Goal: Communication & Community: Answer question/provide support

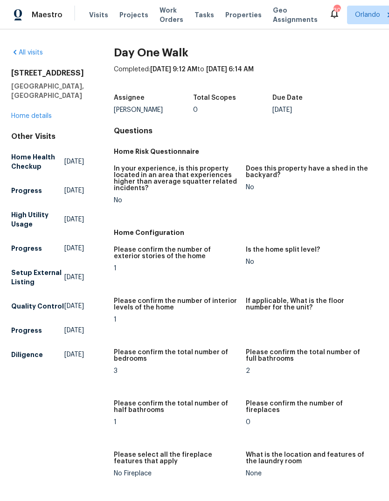
scroll to position [-7, 0]
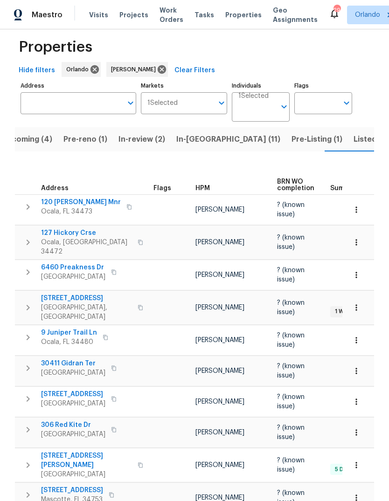
scroll to position [11, 0]
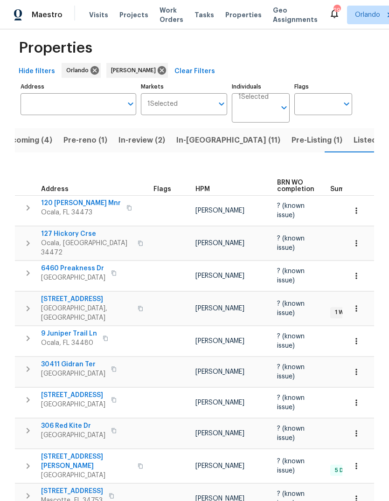
click at [201, 138] on span "In-reno (11)" at bounding box center [228, 140] width 104 height 13
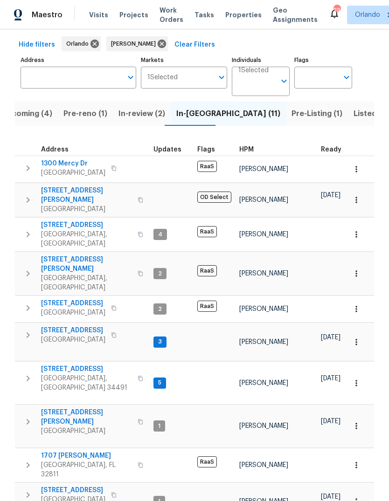
scroll to position [37, 0]
click at [119, 489] on button "button" at bounding box center [113, 495] width 11 height 13
click at [115, 333] on icon "button" at bounding box center [113, 335] width 5 height 5
click at [57, 486] on span "17333 Hickory Wind Dr" at bounding box center [73, 490] width 64 height 9
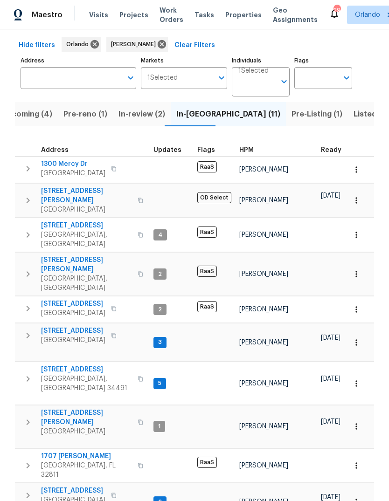
click at [119, 489] on button "button" at bounding box center [113, 495] width 11 height 13
click at [64, 408] on span "3263 Plumlee Ct" at bounding box center [86, 417] width 91 height 19
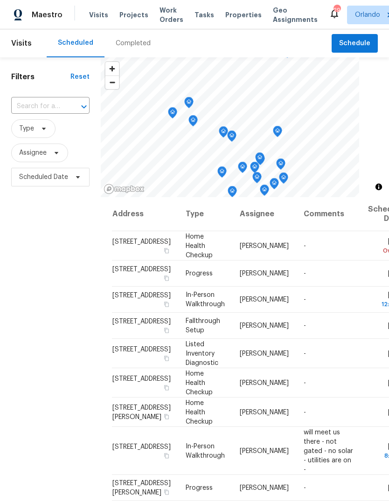
click at [36, 107] on input "text" at bounding box center [37, 106] width 52 height 14
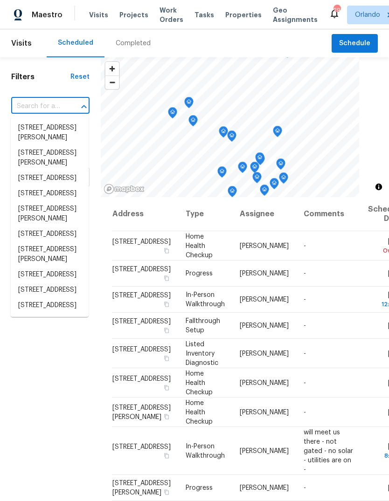
paste input "[STREET_ADDRESS][PERSON_NAME]"
type input "[STREET_ADDRESS][PERSON_NAME]"
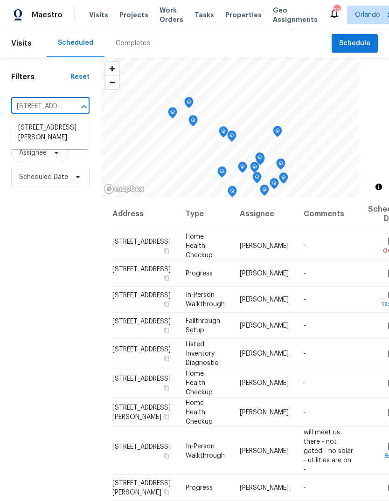
click at [32, 138] on li "[STREET_ADDRESS][PERSON_NAME]" at bounding box center [50, 132] width 78 height 25
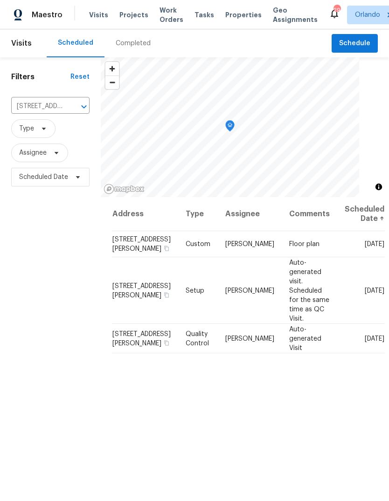
scroll to position [1, 0]
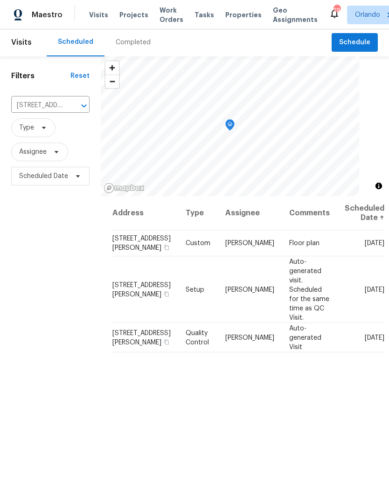
click at [0, 0] on icon at bounding box center [0, 0] width 0 height 0
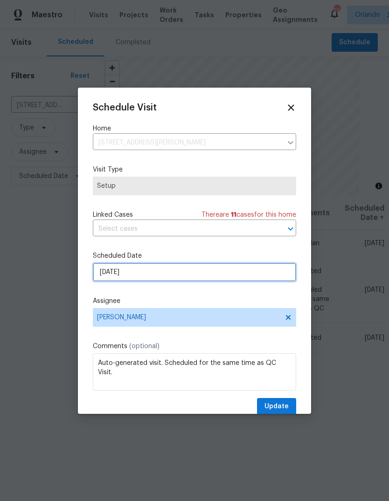
click at [108, 273] on input "[DATE]" at bounding box center [194, 272] width 203 height 19
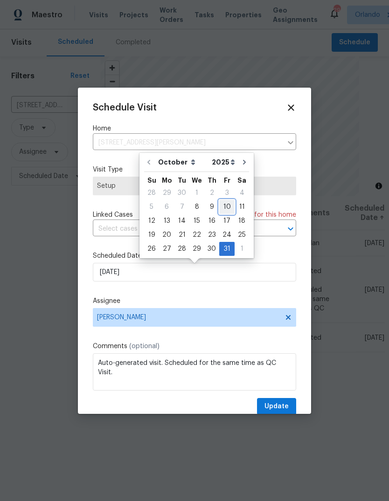
click at [230, 202] on div "10" at bounding box center [226, 207] width 15 height 13
type input "[DATE]"
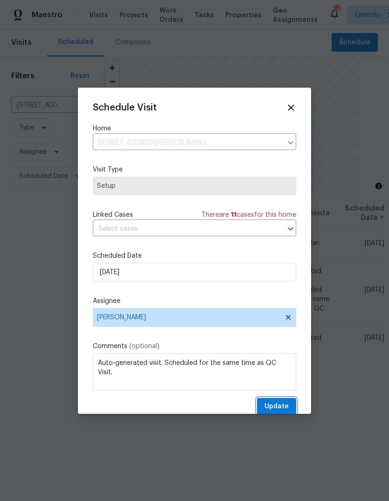
click at [286, 405] on span "Update" at bounding box center [276, 407] width 24 height 12
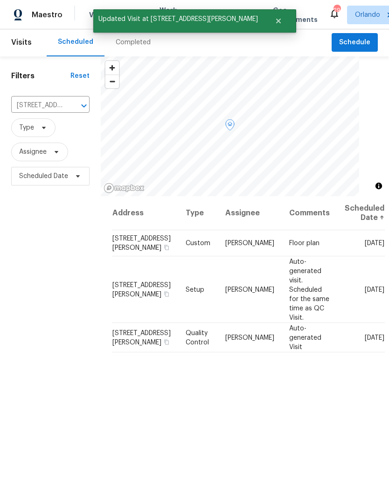
click at [0, 0] on icon at bounding box center [0, 0] width 0 height 0
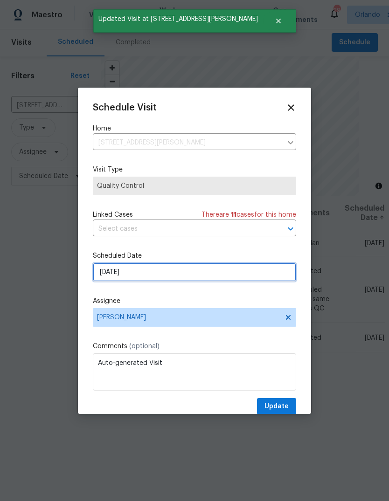
click at [104, 278] on input "[DATE]" at bounding box center [194, 272] width 203 height 19
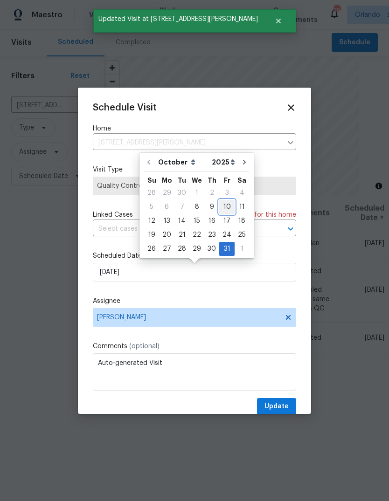
click at [226, 204] on div "10" at bounding box center [226, 207] width 15 height 13
type input "[DATE]"
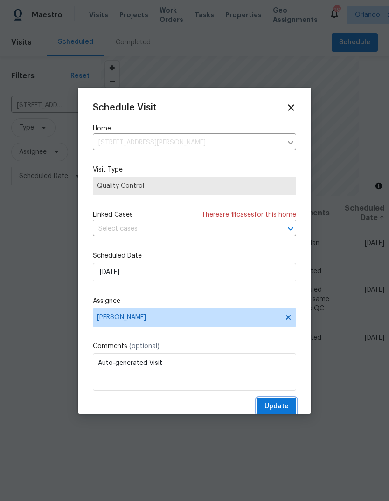
click at [282, 407] on span "Update" at bounding box center [276, 407] width 24 height 12
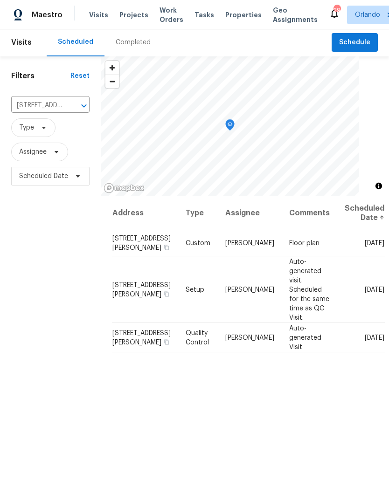
click at [69, 105] on icon "Clear" at bounding box center [71, 105] width 9 height 9
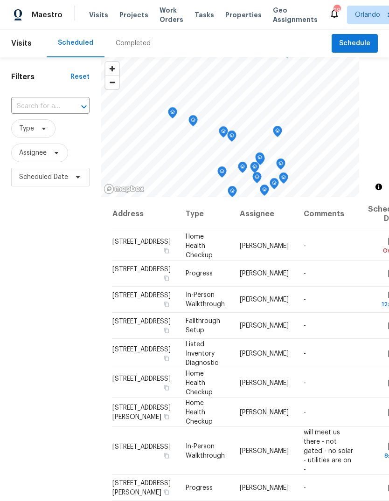
click at [35, 101] on input "text" at bounding box center [37, 106] width 52 height 14
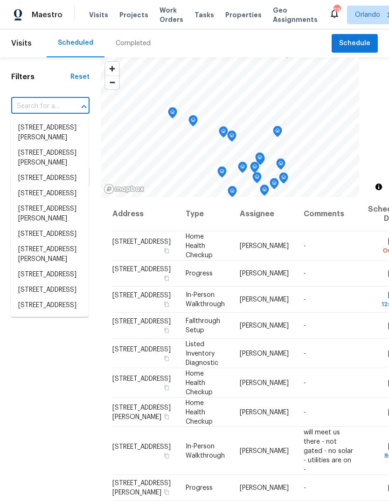
paste input "17333 Hickory Wind Dr Clermont FL 34711"
type input "17333 Hickory Wind Dr Clermont FL 34711"
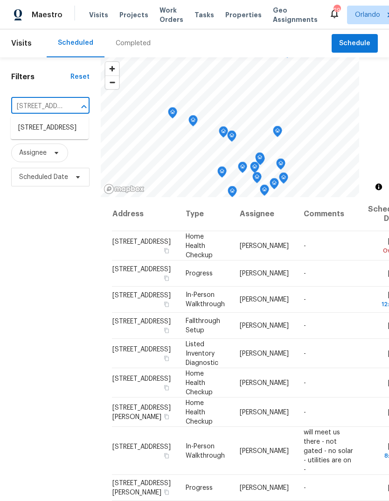
click at [31, 136] on li "17333 Hickory Wind Dr, Clermont, FL 34711" at bounding box center [50, 127] width 78 height 15
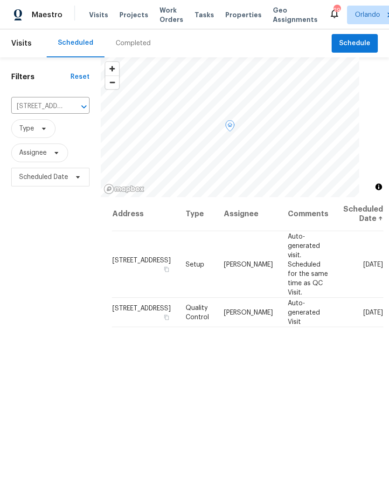
click at [0, 0] on icon at bounding box center [0, 0] width 0 height 0
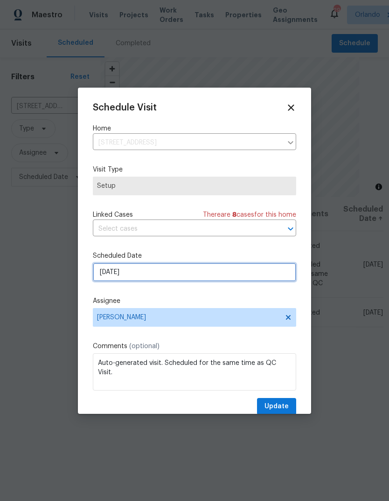
click at [108, 268] on input "[DATE]" at bounding box center [194, 272] width 203 height 19
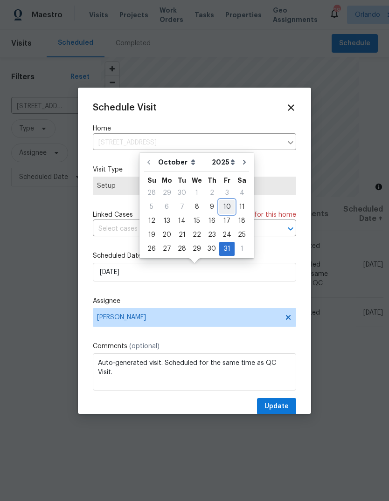
click at [228, 203] on div "10" at bounding box center [226, 207] width 15 height 13
type input "[DATE]"
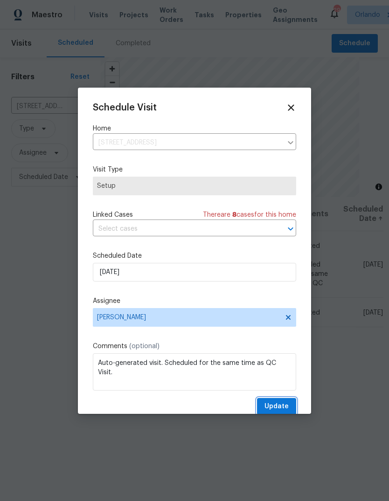
click at [282, 401] on button "Update" at bounding box center [276, 406] width 39 height 17
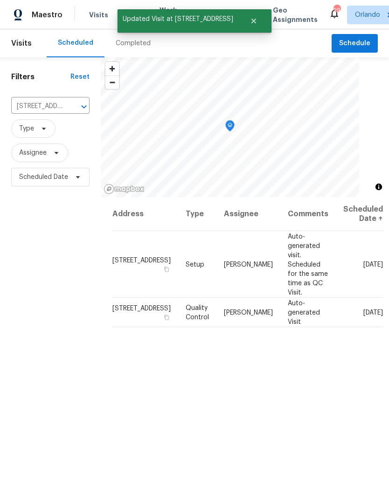
click at [0, 0] on icon at bounding box center [0, 0] width 0 height 0
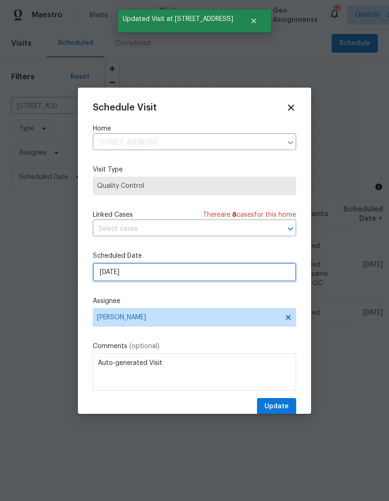
click at [109, 275] on input "[DATE]" at bounding box center [194, 272] width 203 height 19
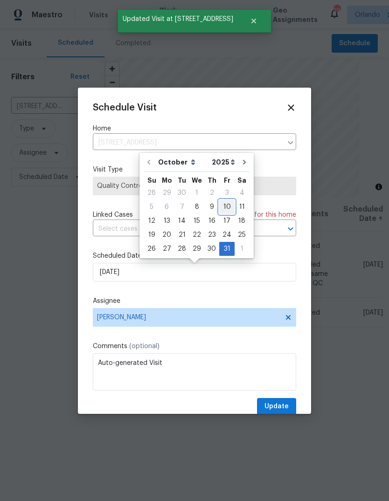
click at [221, 208] on div "10" at bounding box center [226, 207] width 15 height 13
type input "[DATE]"
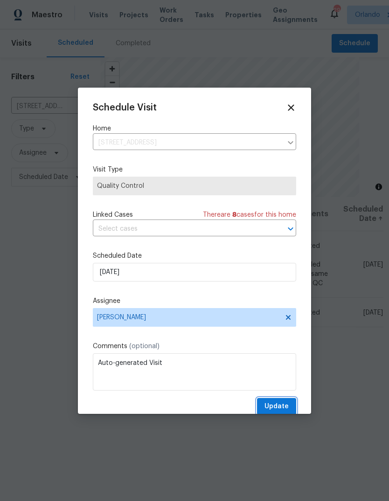
click at [277, 405] on span "Update" at bounding box center [276, 407] width 24 height 12
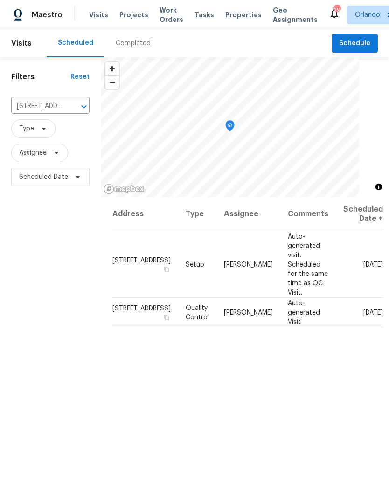
click at [72, 108] on icon "Clear" at bounding box center [72, 107] width 6 height 6
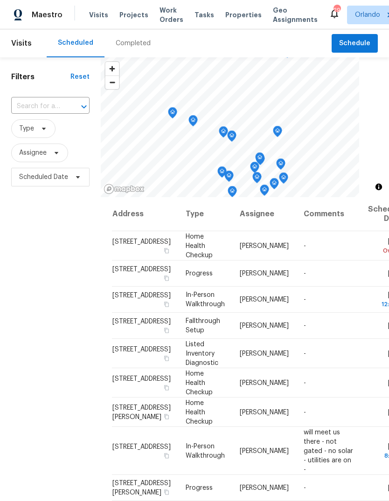
click at [34, 106] on input "text" at bounding box center [37, 106] width 52 height 14
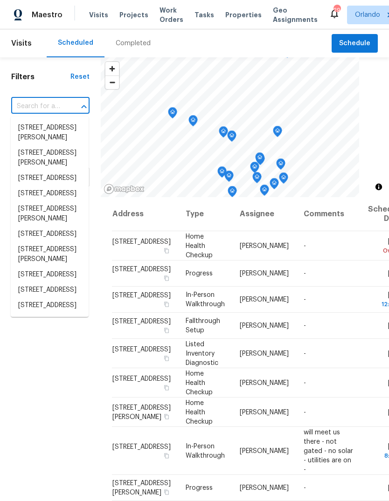
paste input "15912 Lake Orienta Ct Clermont FL 34711"
type input "15912 Lake Orienta Ct Clermont FL 34711"
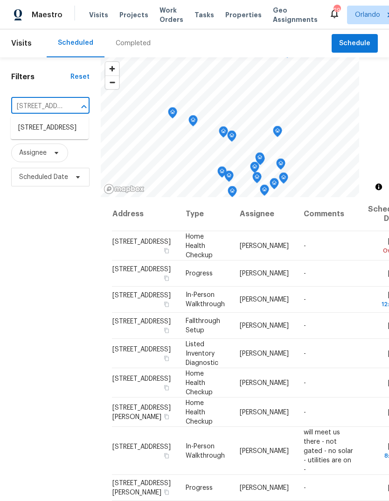
click at [31, 136] on li "15912 Lake Orienta Ct, Clermont, FL 34711" at bounding box center [50, 127] width 78 height 15
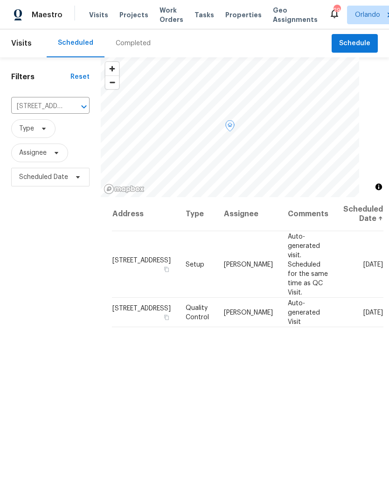
click at [0, 0] on icon at bounding box center [0, 0] width 0 height 0
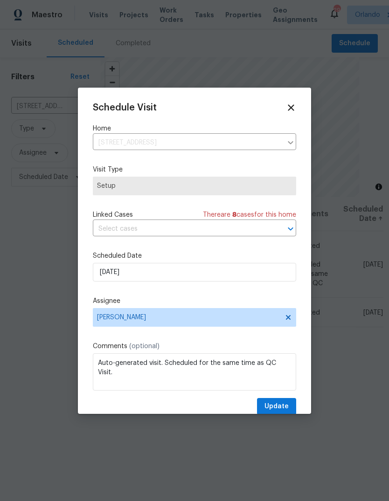
click at [111, 261] on label "Scheduled Date" at bounding box center [194, 255] width 203 height 9
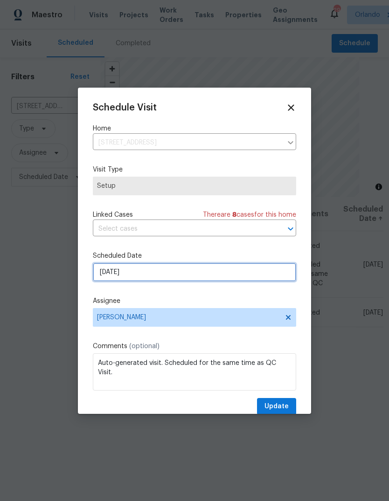
click at [194, 270] on input "[DATE]" at bounding box center [194, 272] width 203 height 19
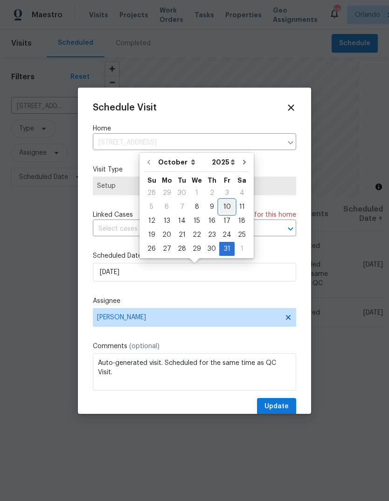
click at [223, 207] on div "10" at bounding box center [226, 207] width 15 height 13
type input "[DATE]"
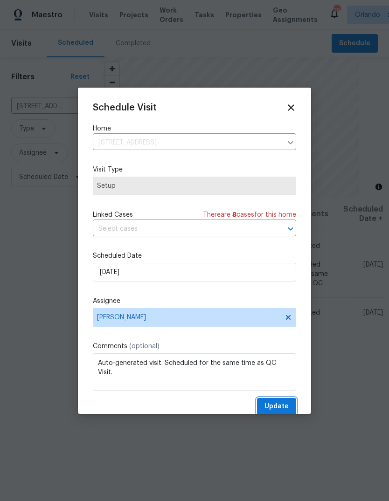
click at [278, 404] on span "Update" at bounding box center [276, 407] width 24 height 12
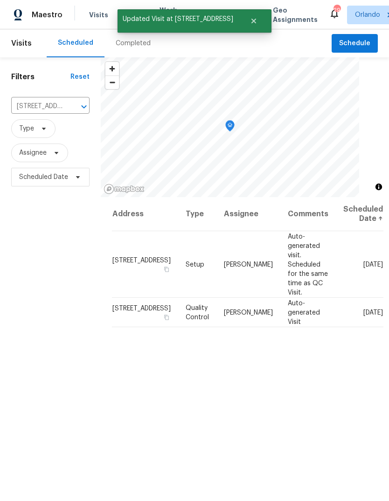
click at [0, 0] on icon at bounding box center [0, 0] width 0 height 0
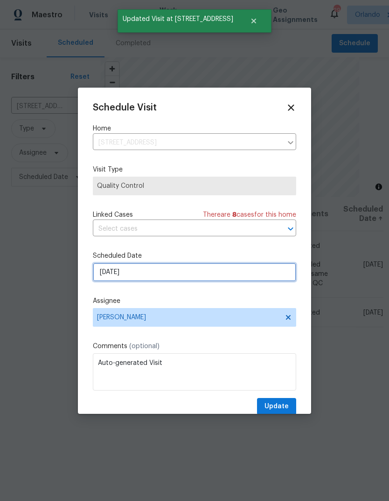
click at [251, 276] on input "[DATE]" at bounding box center [194, 272] width 203 height 19
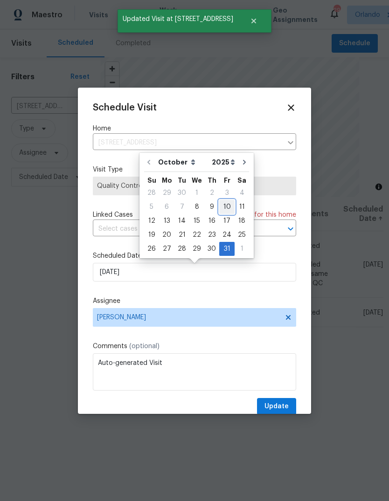
click at [226, 203] on div "10" at bounding box center [226, 207] width 15 height 13
type input "[DATE]"
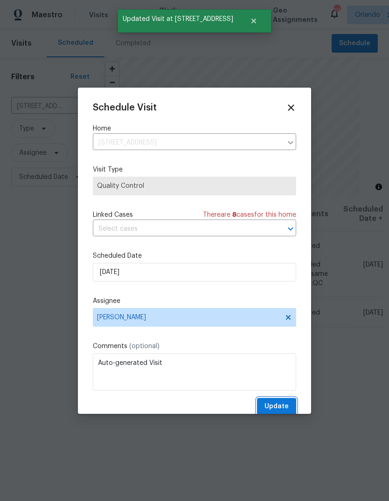
click at [284, 407] on span "Update" at bounding box center [276, 407] width 24 height 12
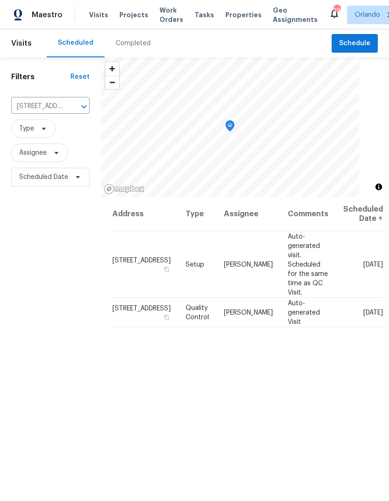
click at [64, 111] on div "15912 Lake Orienta Ct, Clermont, FL 34711 ​" at bounding box center [50, 106] width 78 height 14
click at [52, 253] on div "Filters Reset 15912 Lake Orienta Ct, Clermont, FL 34711 ​ Type Assignee Schedul…" at bounding box center [50, 327] width 101 height 541
click at [70, 106] on icon "Clear" at bounding box center [72, 107] width 6 height 6
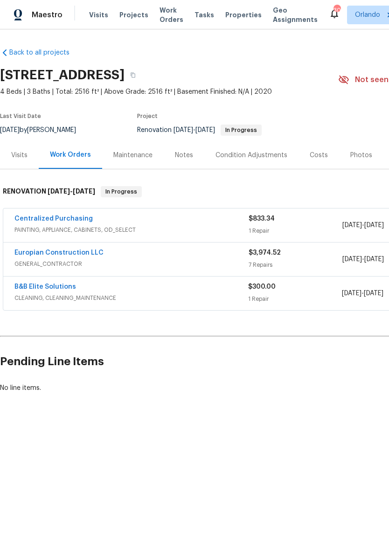
click at [182, 154] on div "Notes" at bounding box center [184, 155] width 18 height 9
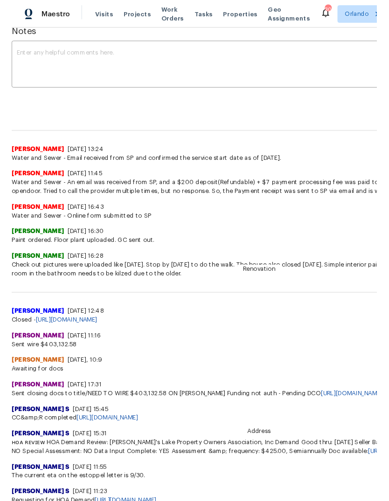
scroll to position [146, 0]
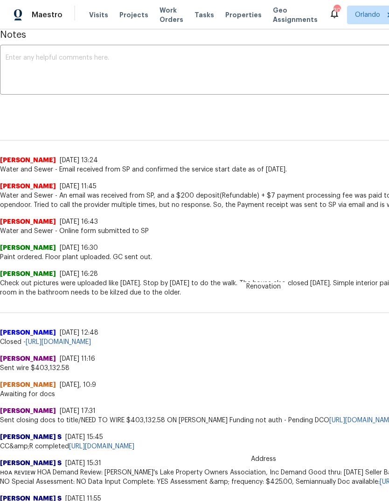
click at [300, 118] on div "Notes x ​ Renovation (current) 13464435-9e2b-435a-8413-9480553dc1be ​ Add Renov…" at bounding box center [263, 307] width 527 height 568
click at [325, 67] on textarea at bounding box center [264, 71] width 516 height 33
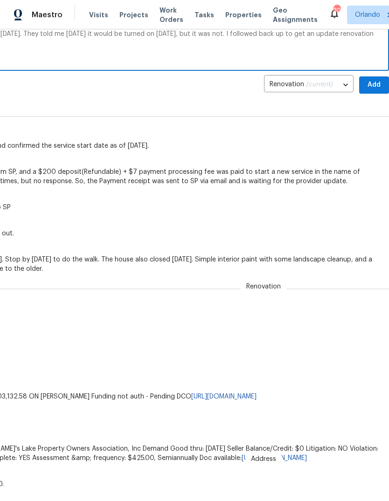
scroll to position [170, 138]
type textarea "Power is turned off Monday. I found a ticket yesterday. They told me today it w…"
click at [374, 84] on span "Add" at bounding box center [374, 86] width 15 height 12
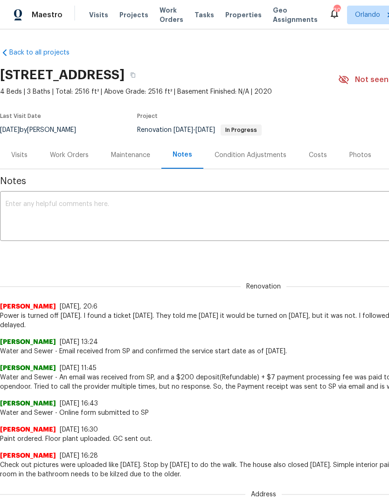
scroll to position [0, 0]
click at [65, 152] on div "Work Orders" at bounding box center [69, 155] width 39 height 9
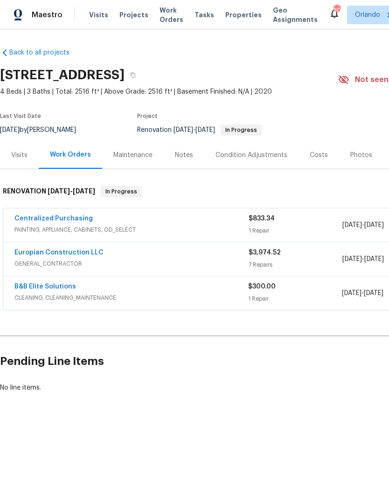
click at [27, 250] on link "Europian Construction LLC" at bounding box center [58, 252] width 89 height 7
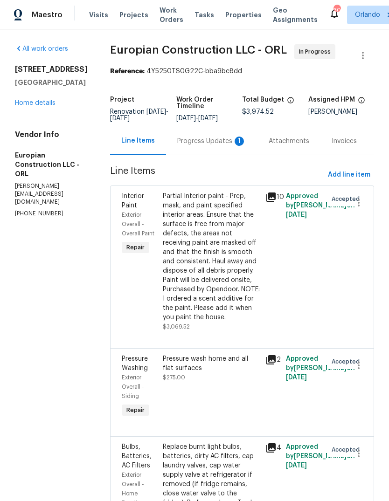
click at [223, 142] on div "Progress Updates 1" at bounding box center [211, 141] width 91 height 28
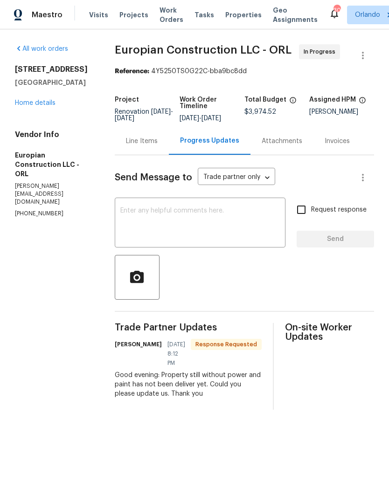
click at [233, 232] on textarea at bounding box center [199, 223] width 159 height 33
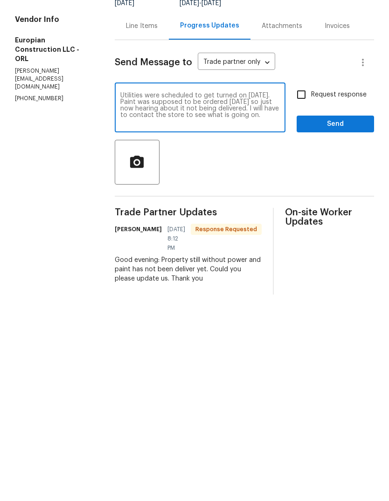
type textarea "Utilities were scheduled to get turned on today. Paint was supposed to be order…"
click at [42, 293] on section "All work orders 17333 Hickory Wind Dr Clermont, FL 34711 Home details Vendor In…" at bounding box center [53, 227] width 77 height 366
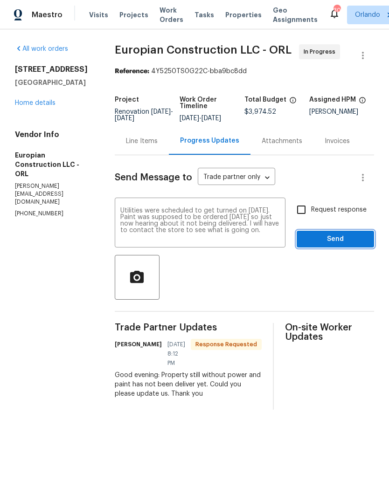
click at [347, 239] on button "Send" at bounding box center [335, 239] width 77 height 17
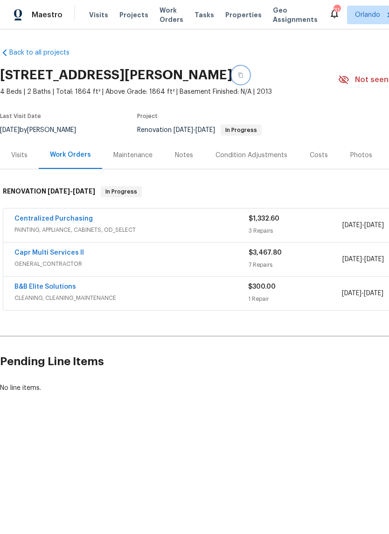
click at [249, 69] on button "button" at bounding box center [240, 75] width 17 height 17
